Goal: Task Accomplishment & Management: Manage account settings

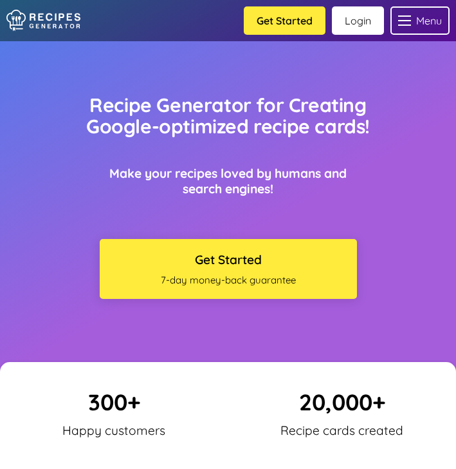
scroll to position [7907, 0]
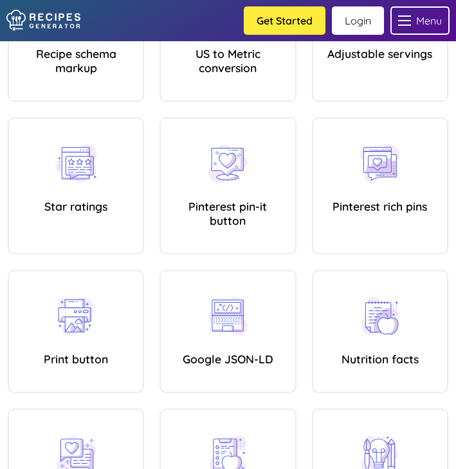
click at [360, 16] on link "Login" at bounding box center [358, 20] width 52 height 28
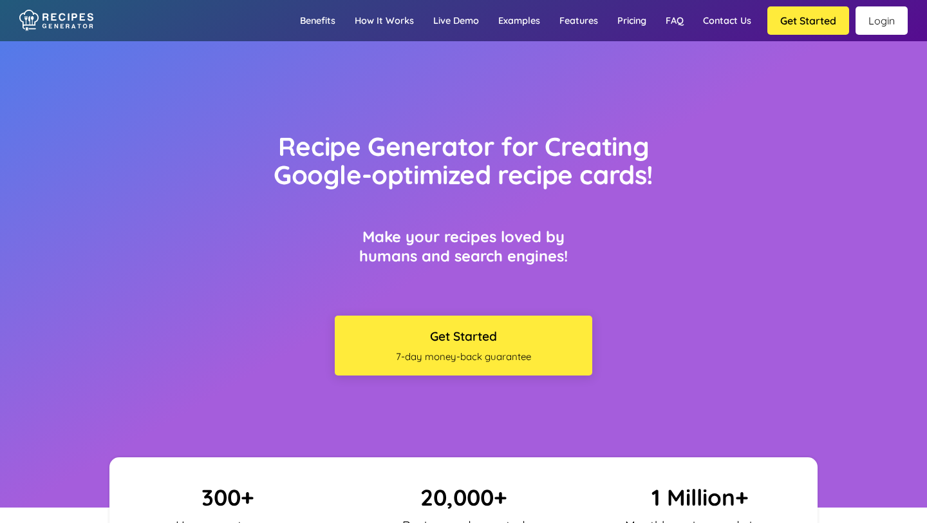
scroll to position [7907, 0]
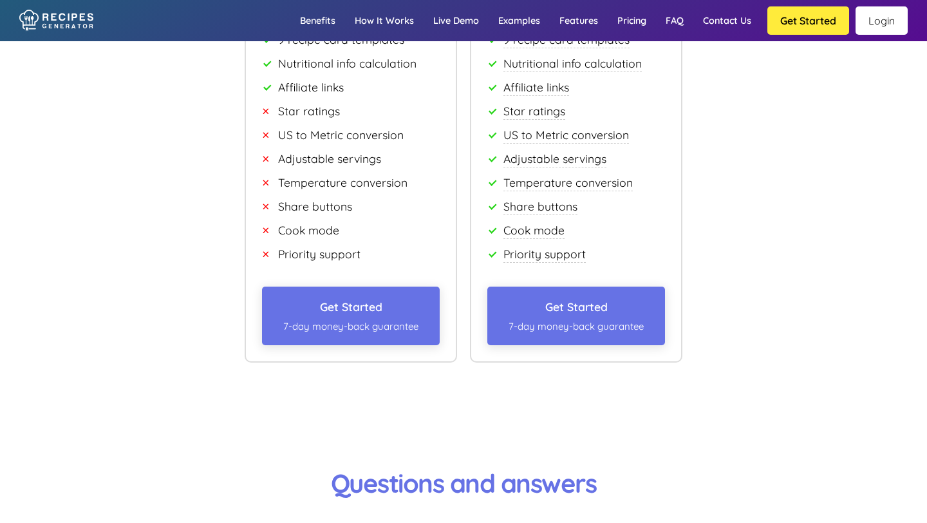
click at [884, 28] on link "Login" at bounding box center [881, 20] width 52 height 28
click at [876, 26] on link "Login" at bounding box center [881, 20] width 52 height 28
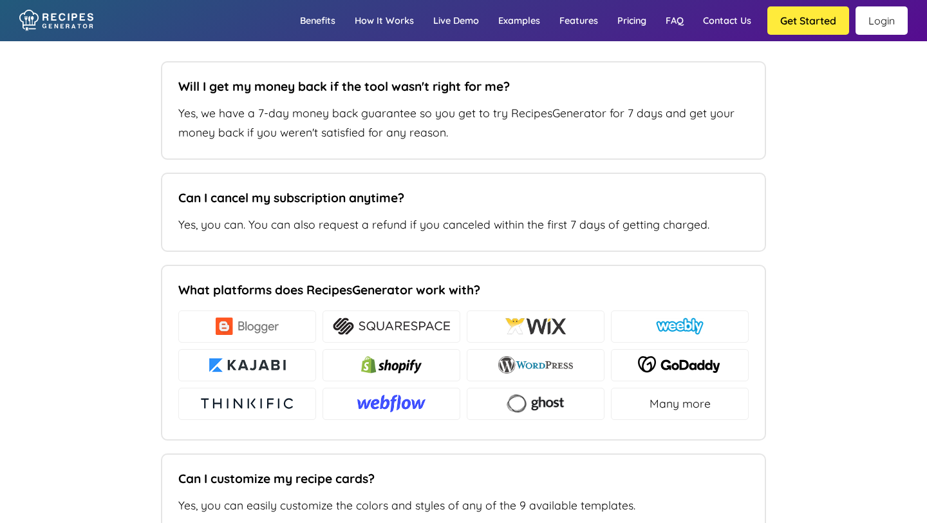
scroll to position [7907, 0]
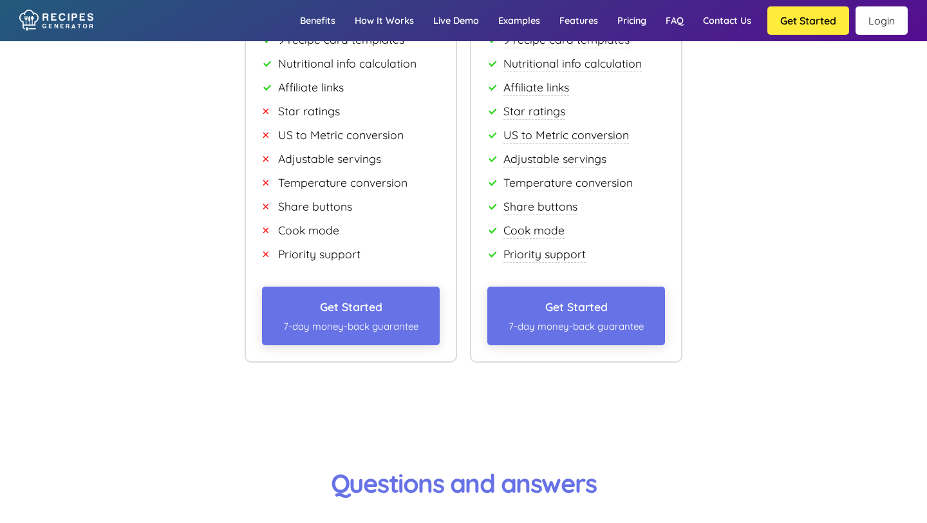
click at [884, 24] on link "Login" at bounding box center [881, 20] width 52 height 28
click at [876, 24] on link "Login" at bounding box center [881, 20] width 52 height 28
